Goal: Find specific page/section: Find specific page/section

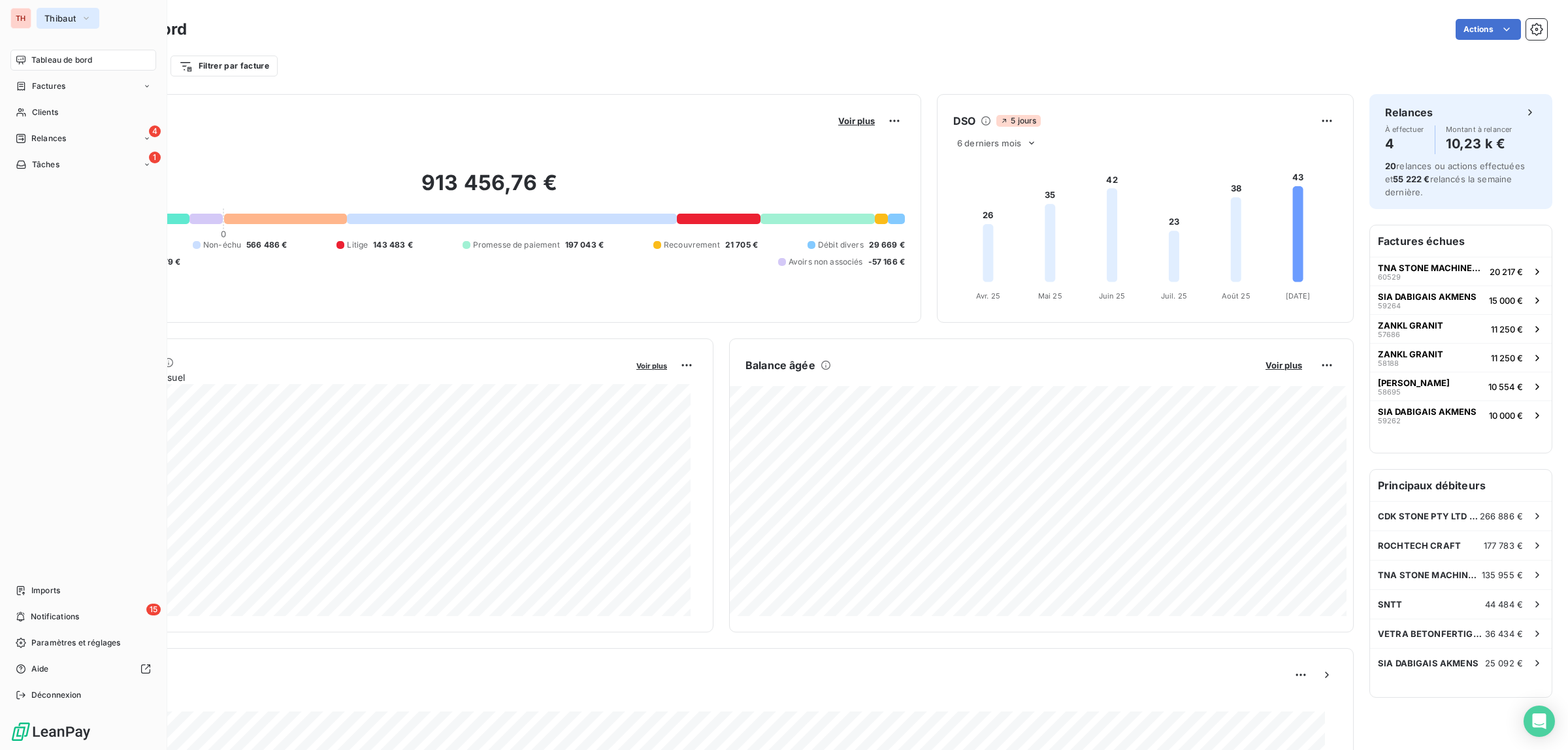
click at [61, 18] on span "Thibaut" at bounding box center [60, 18] width 31 height 10
click at [81, 83] on span "CALAS & FILS" at bounding box center [120, 85] width 116 height 13
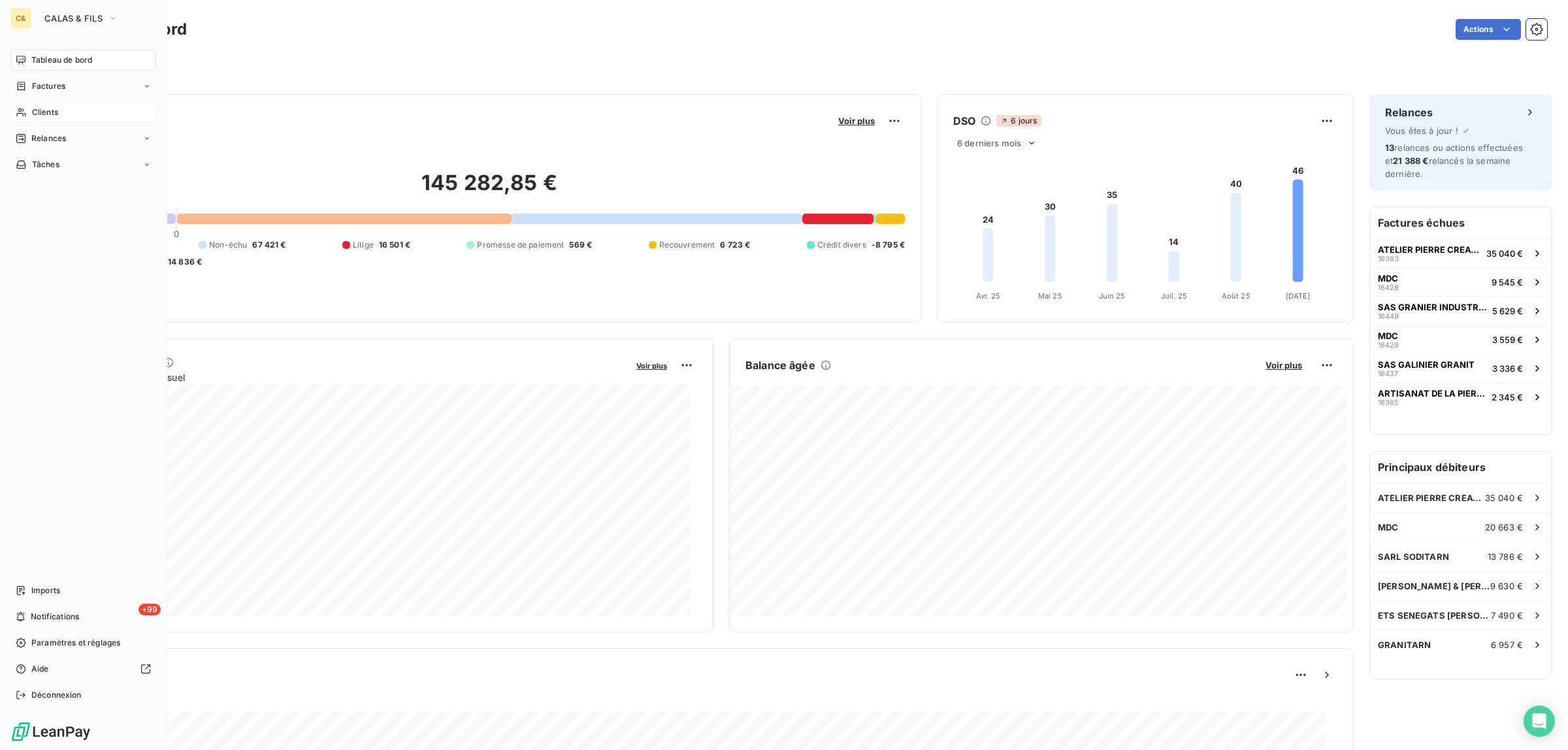
click at [70, 109] on div "Clients" at bounding box center [83, 112] width 146 height 21
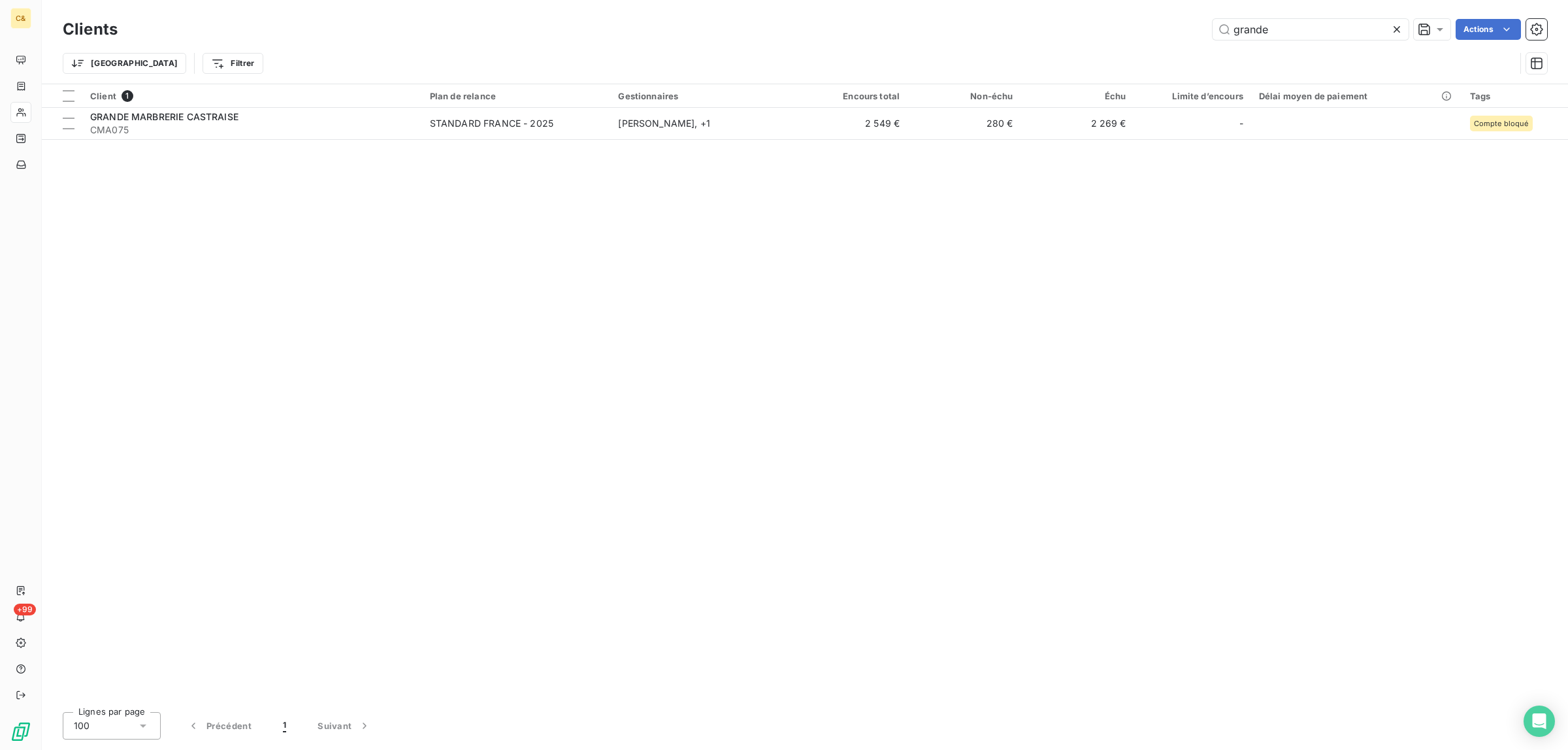
drag, startPoint x: 1281, startPoint y: 26, endPoint x: 1197, endPoint y: 26, distance: 84.0
click at [1219, 25] on input "grande" at bounding box center [1310, 29] width 196 height 21
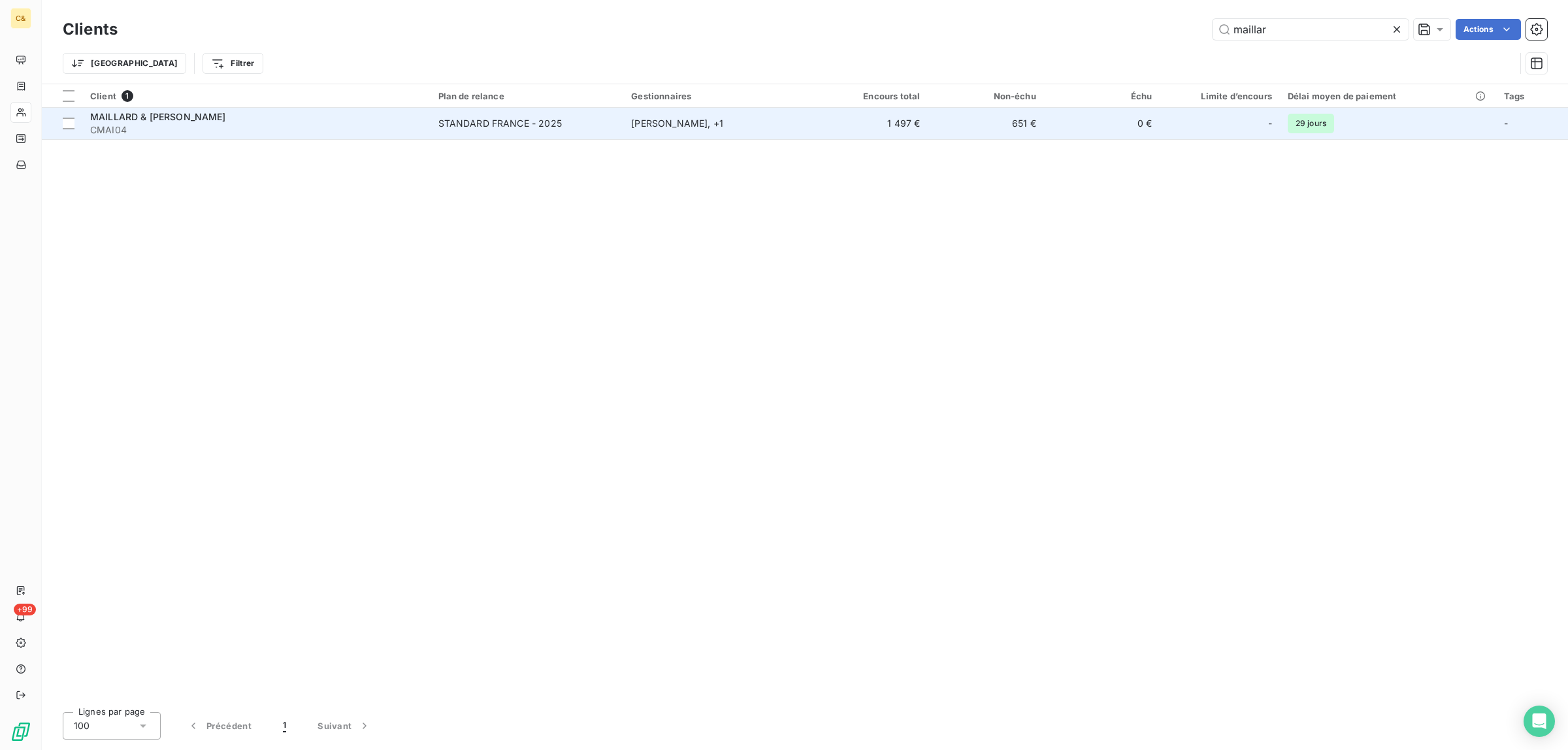
type input "maillar"
click at [397, 121] on div "MAILLARD & [PERSON_NAME]" at bounding box center [256, 117] width 332 height 13
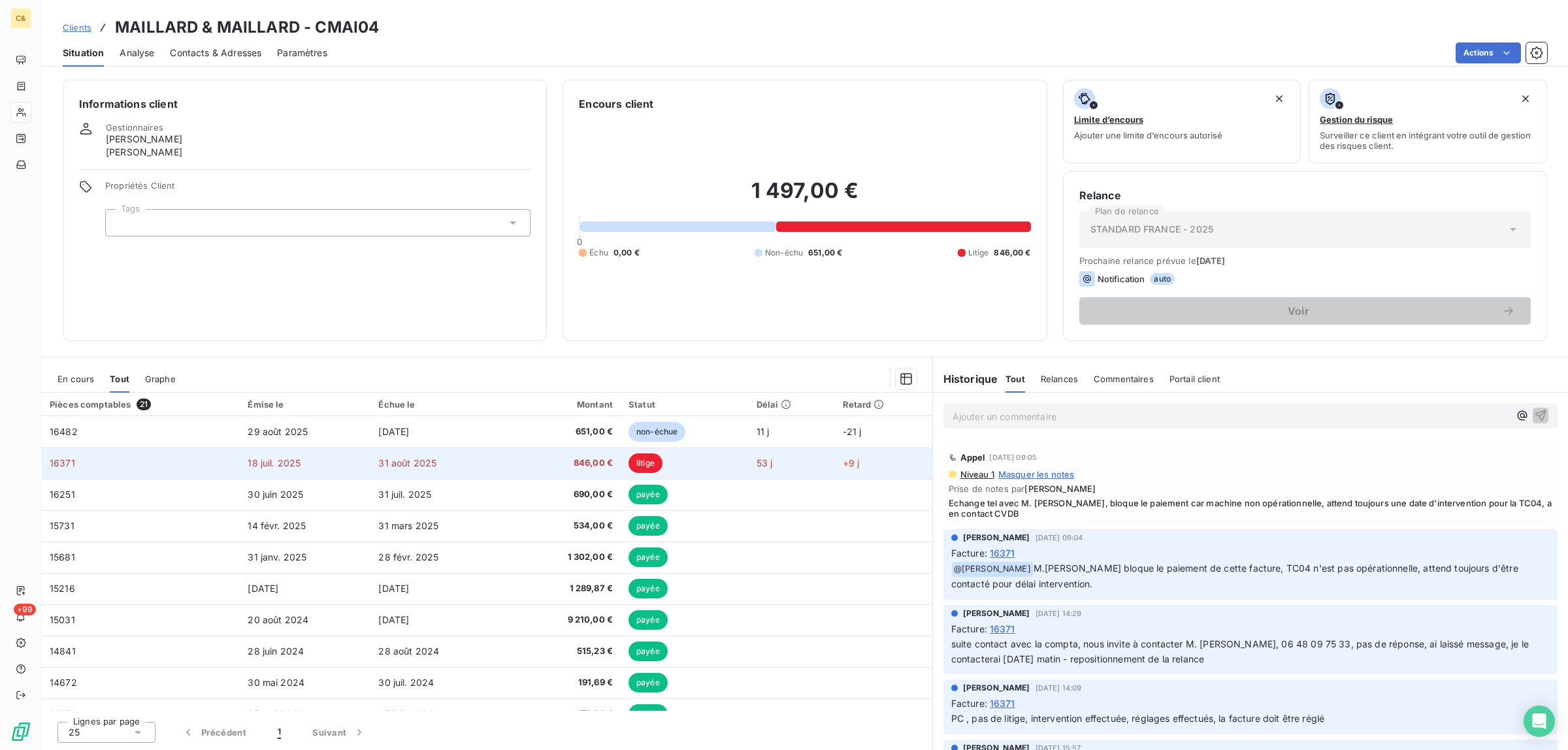
click at [345, 461] on td "18 juil. 2025" at bounding box center [305, 463] width 131 height 31
